Goal: Information Seeking & Learning: Check status

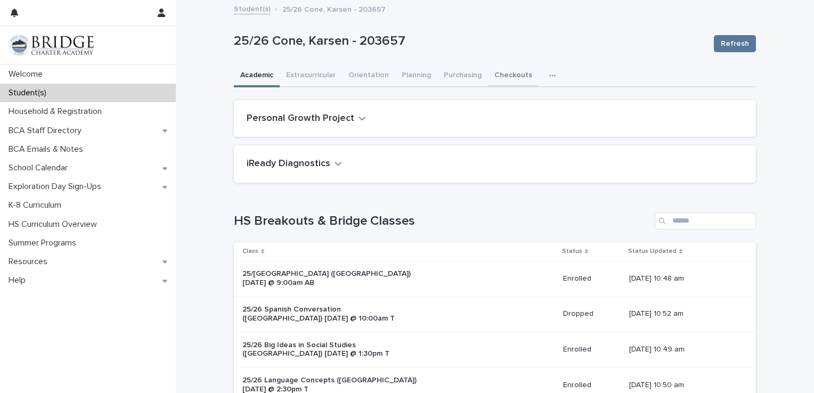
click at [501, 78] on button "Checkouts" at bounding box center [513, 76] width 51 height 22
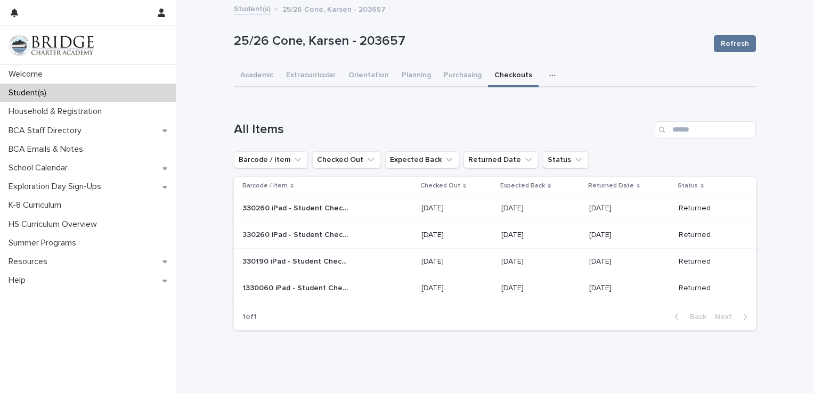
click at [308, 205] on p "330260 iPad - Student Checkout" at bounding box center [296, 207] width 109 height 11
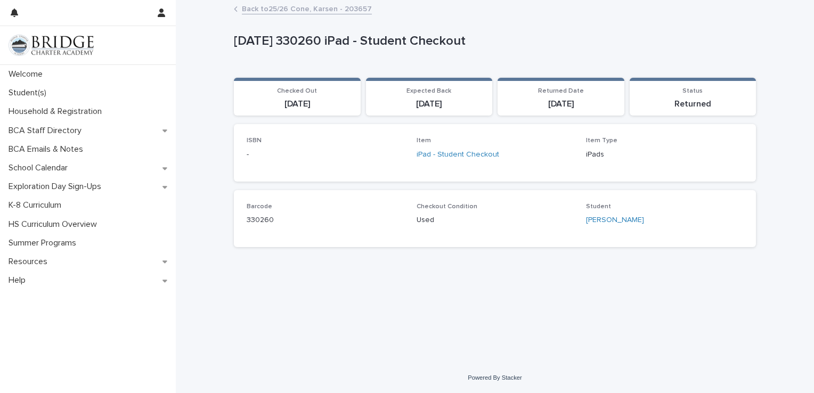
click at [273, 12] on link "Back to 25/26 Cone, Karsen - 203657" at bounding box center [307, 8] width 130 height 12
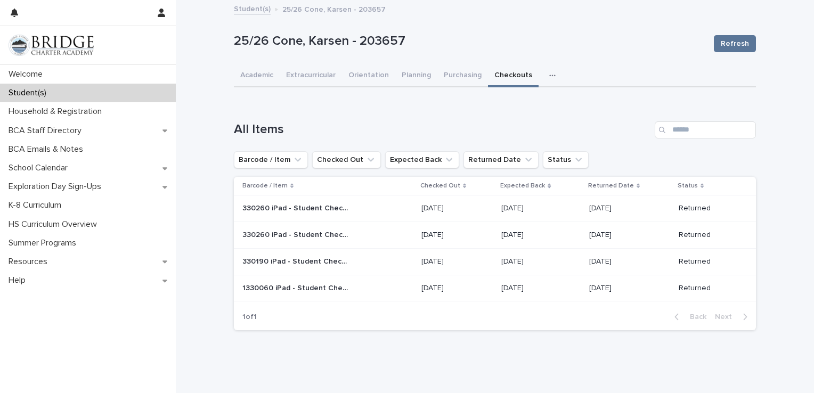
click at [243, 10] on link "Student(s)" at bounding box center [252, 8] width 37 height 12
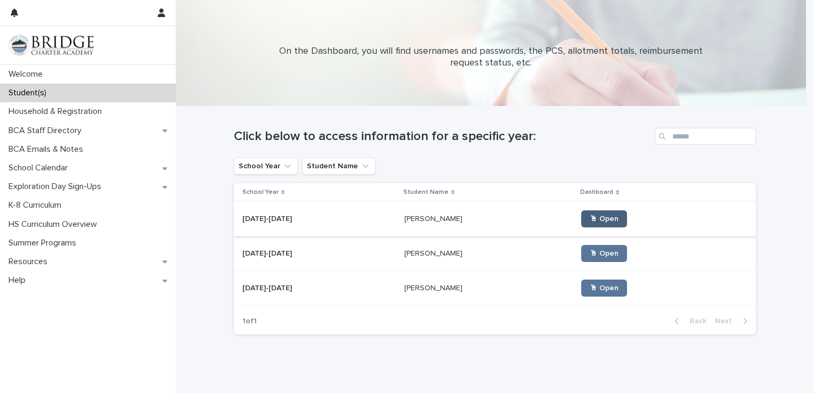
click at [590, 217] on span "🖱 Open" at bounding box center [604, 218] width 29 height 7
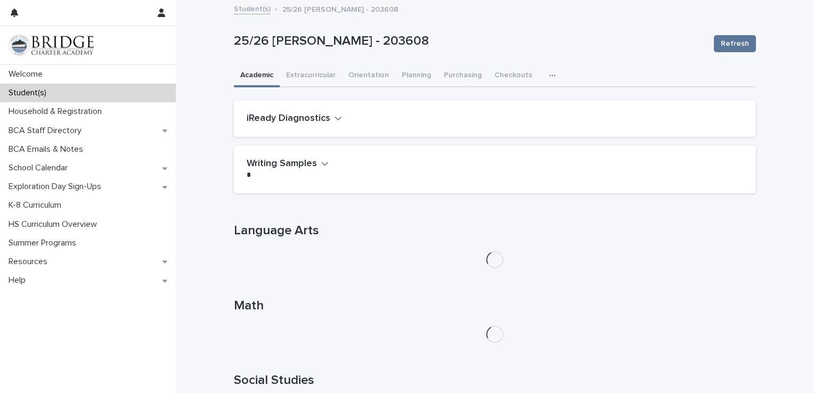
click at [543, 77] on button "button" at bounding box center [554, 75] width 23 height 21
click at [516, 101] on span "Attendance" at bounding box center [507, 103] width 39 height 7
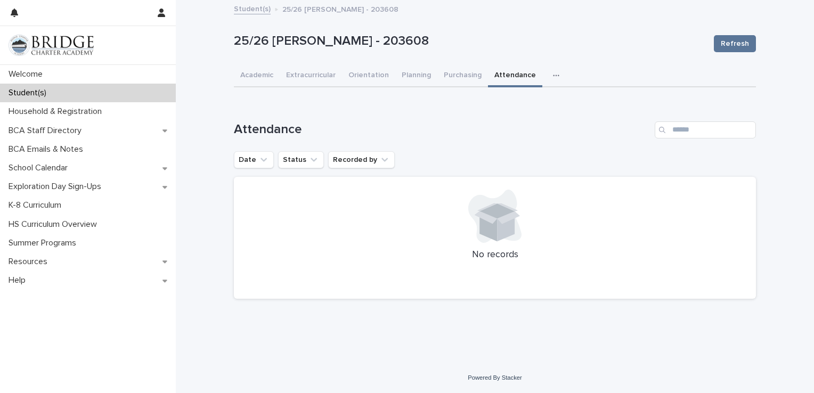
click at [547, 80] on button "button" at bounding box center [558, 75] width 23 height 21
click at [500, 100] on span "Checkouts" at bounding box center [509, 103] width 37 height 7
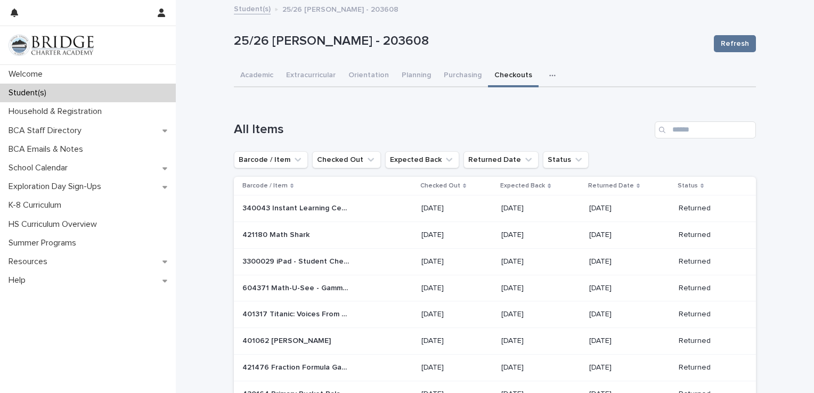
click at [239, 15] on div "Student(s) 25/26 [PERSON_NAME] - 203608" at bounding box center [495, 9] width 533 height 15
click at [240, 9] on link "Student(s)" at bounding box center [252, 8] width 37 height 12
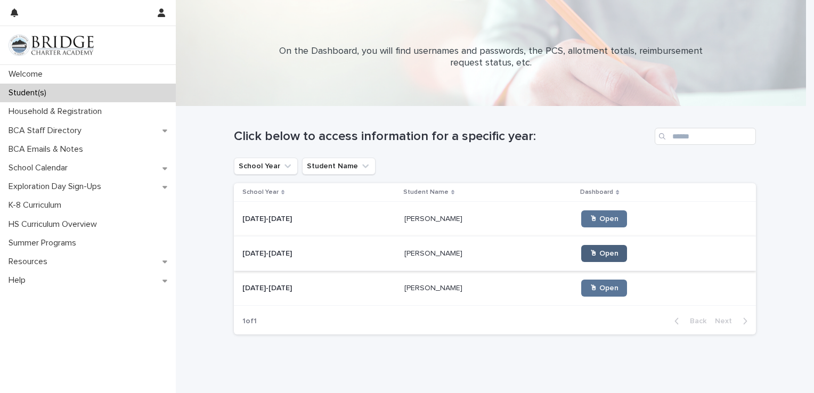
click at [590, 250] on span "🖱 Open" at bounding box center [604, 253] width 29 height 7
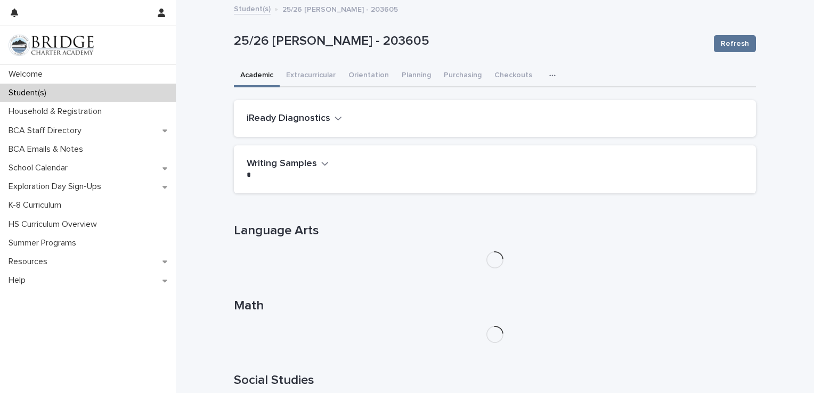
click at [549, 75] on icon "button" at bounding box center [552, 75] width 6 height 7
click at [507, 67] on button "Checkouts" at bounding box center [513, 76] width 51 height 22
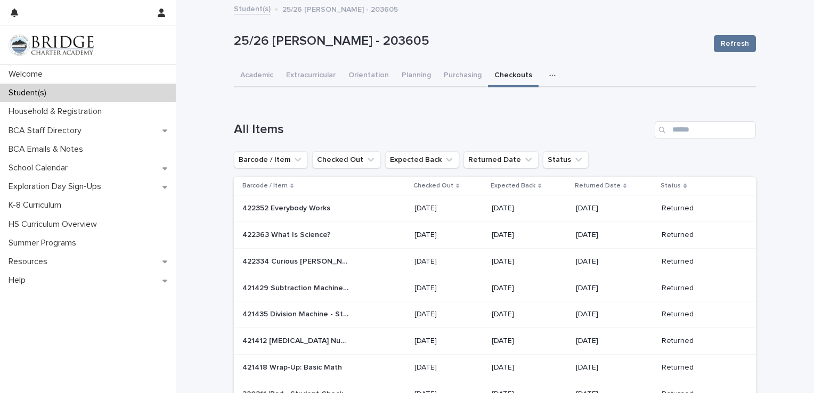
click at [246, 10] on link "Student(s)" at bounding box center [252, 8] width 37 height 12
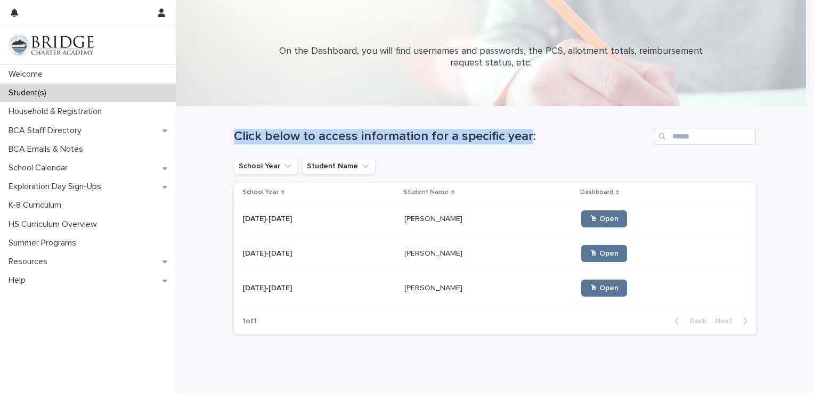
drag, startPoint x: 524, startPoint y: 135, endPoint x: 230, endPoint y: 131, distance: 294.1
click at [234, 131] on h1 "Click below to access information for a specific year:" at bounding box center [442, 136] width 417 height 15
drag, startPoint x: 230, startPoint y: 131, endPoint x: 324, endPoint y: 117, distance: 95.8
click at [324, 117] on div "Click below to access information for a specific year:" at bounding box center [495, 132] width 522 height 51
